Goal: Use online tool/utility: Use online tool/utility

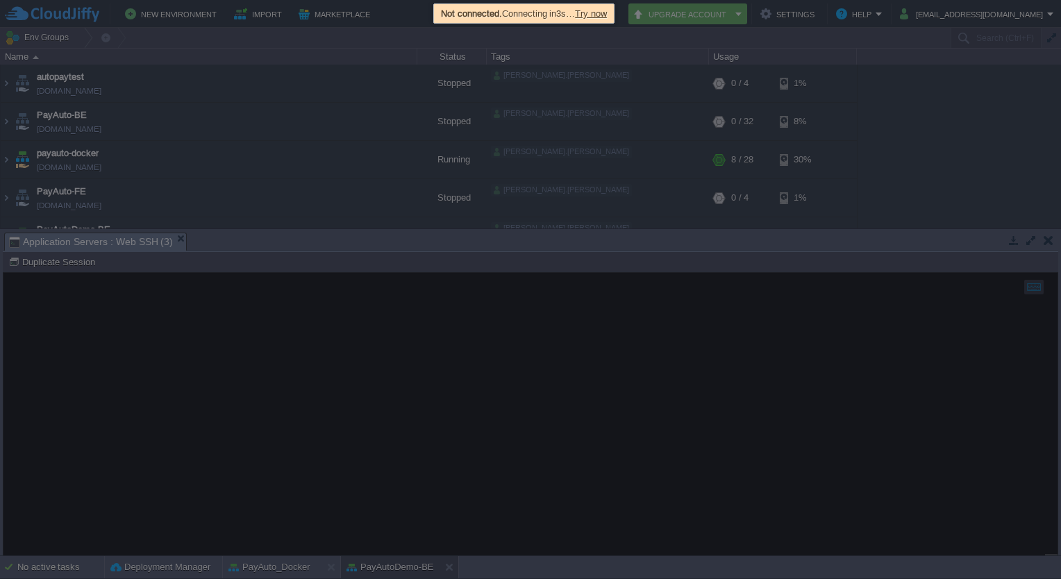
scroll to position [158, 0]
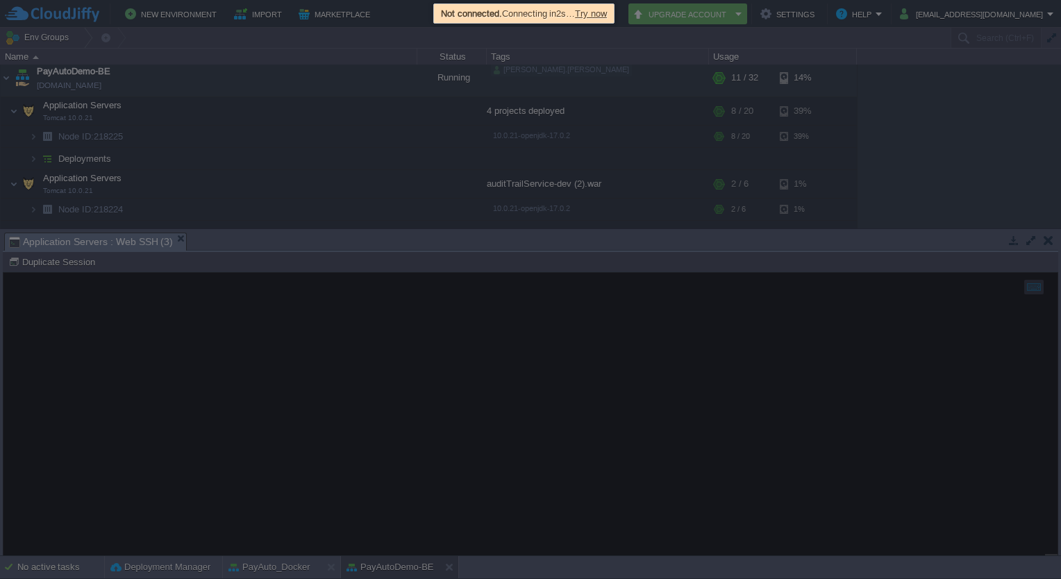
click at [605, 10] on span "Try now" at bounding box center [591, 13] width 32 height 10
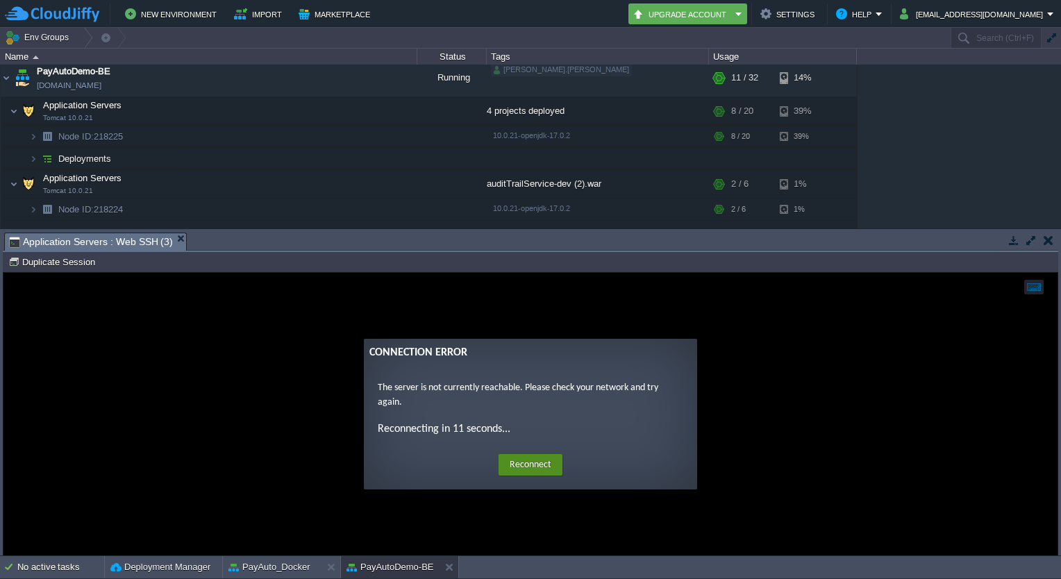
click at [531, 461] on button "Reconnect" at bounding box center [531, 465] width 64 height 22
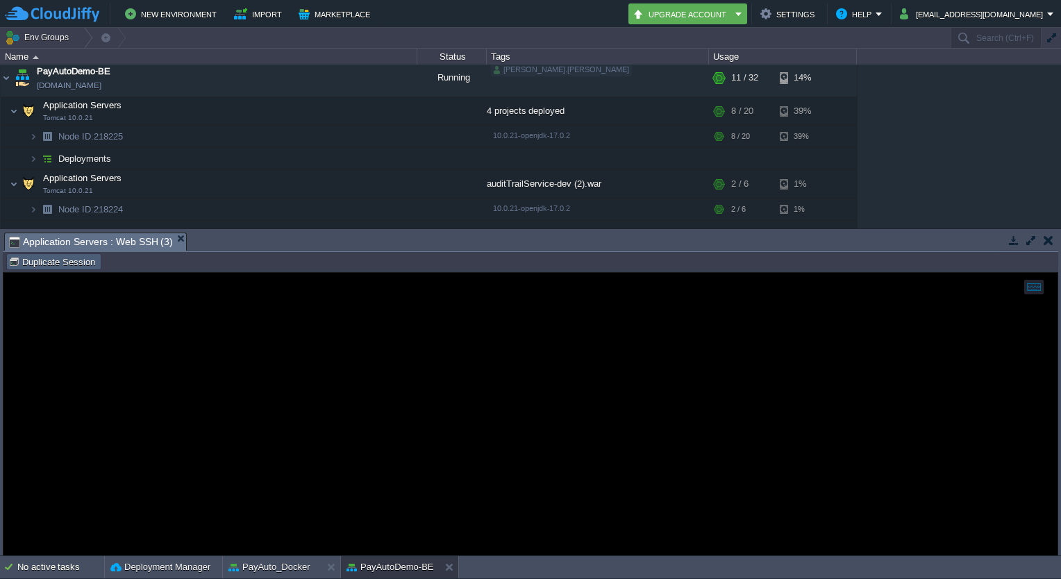
click at [53, 268] on td "Duplicate Session" at bounding box center [53, 262] width 95 height 17
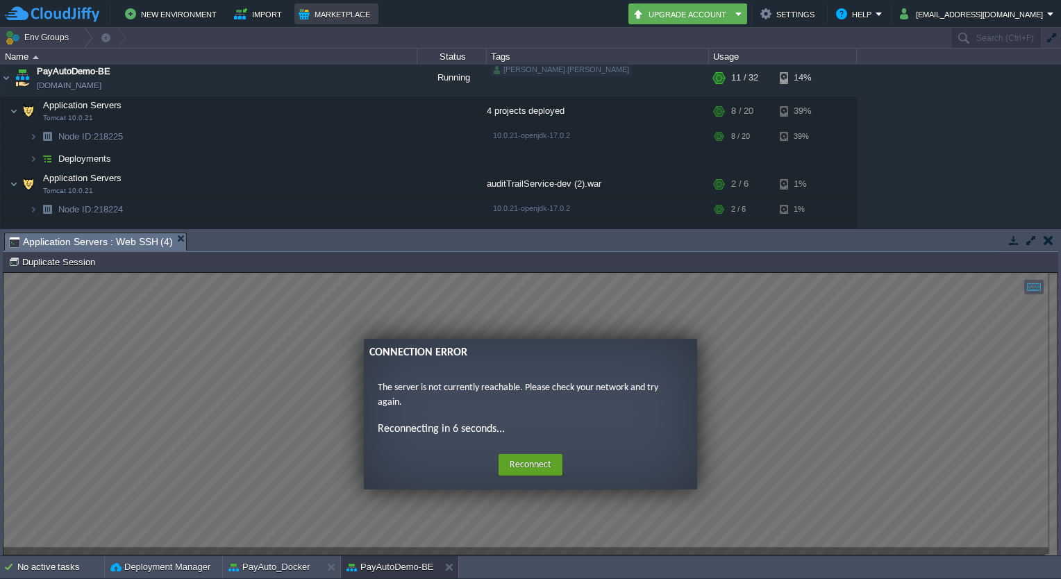
scroll to position [0, 0]
click at [79, 264] on button "Duplicate Session" at bounding box center [53, 262] width 91 height 13
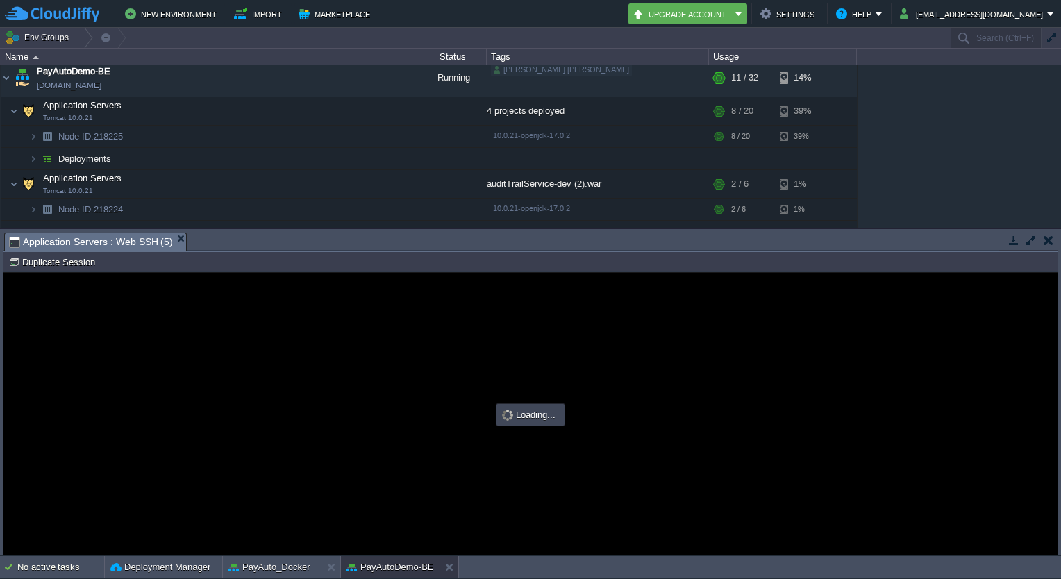
click at [371, 569] on button "PayAutoDemo-BE" at bounding box center [391, 568] width 88 height 14
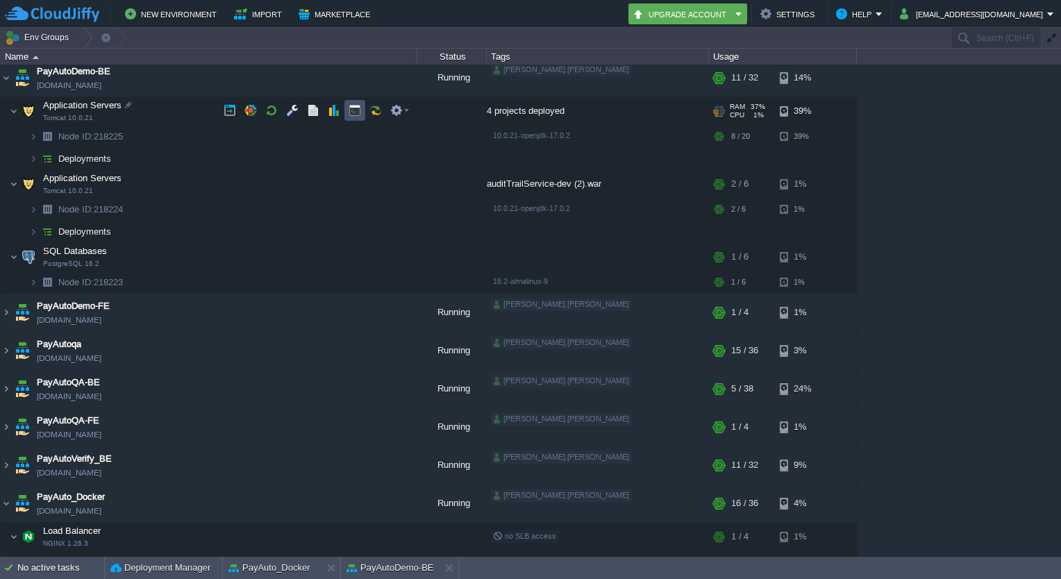
click at [349, 110] on button "button" at bounding box center [355, 110] width 13 height 13
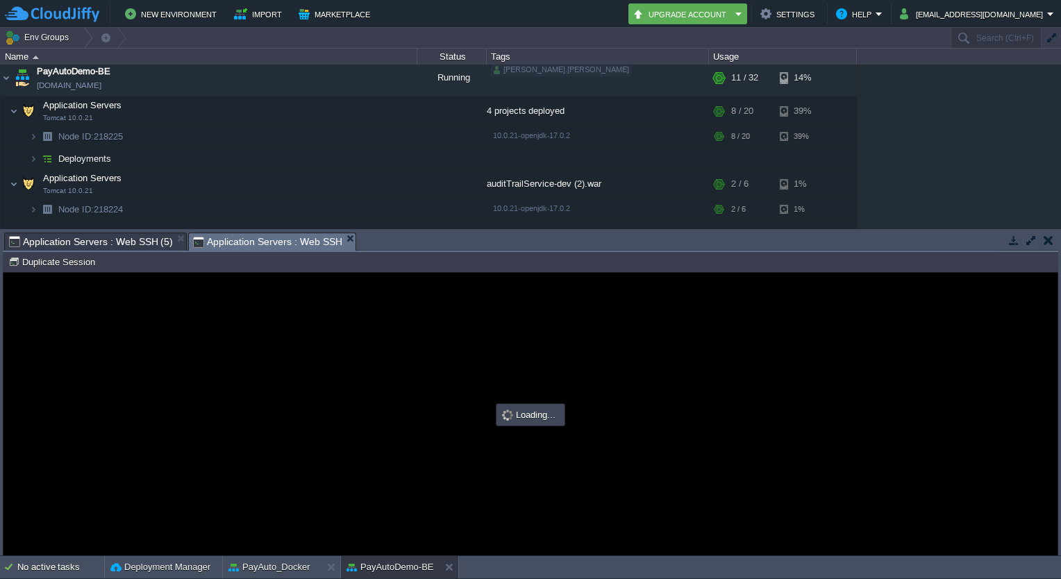
type input "#000000"
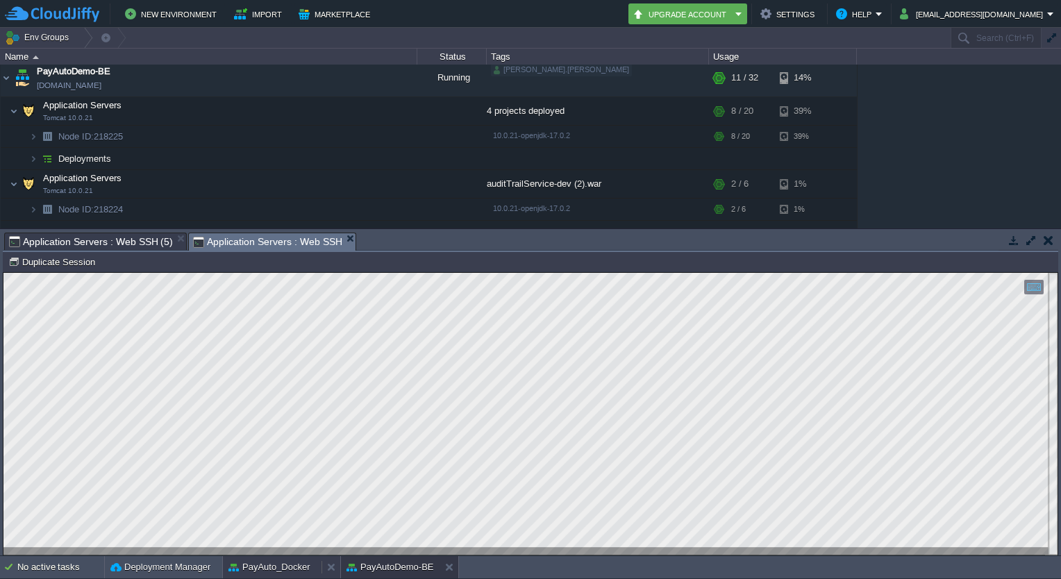
click at [255, 565] on button "PayAuto_Docker" at bounding box center [270, 568] width 82 height 14
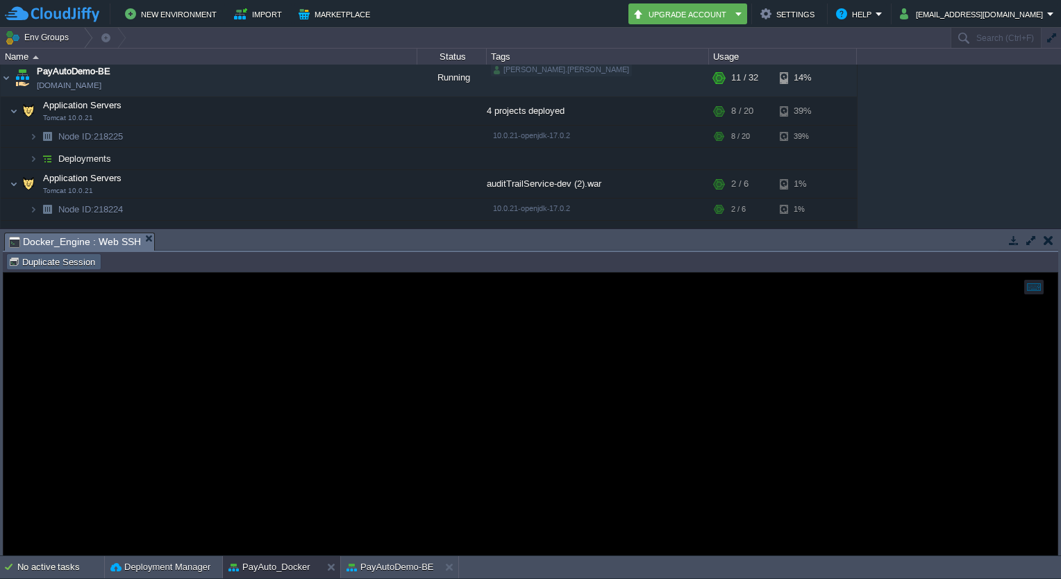
click at [67, 268] on td "Duplicate Session" at bounding box center [53, 262] width 95 height 17
type input "#000000"
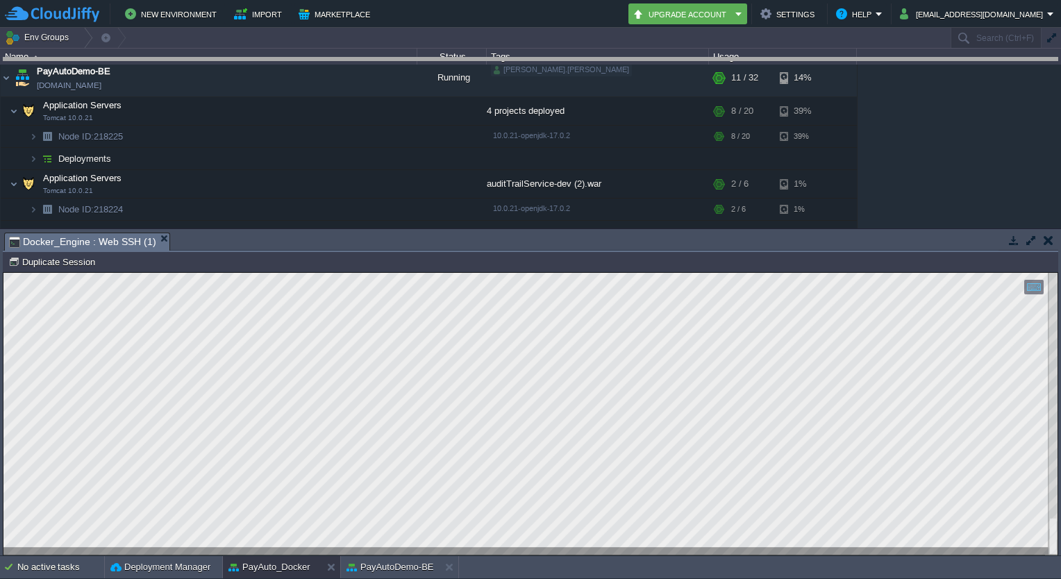
drag, startPoint x: 635, startPoint y: 238, endPoint x: 624, endPoint y: 64, distance: 174.7
